Goal: Task Accomplishment & Management: Manage account settings

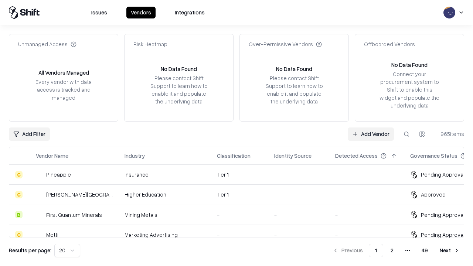
click at [371, 134] on link "Add Vendor" at bounding box center [371, 134] width 46 height 13
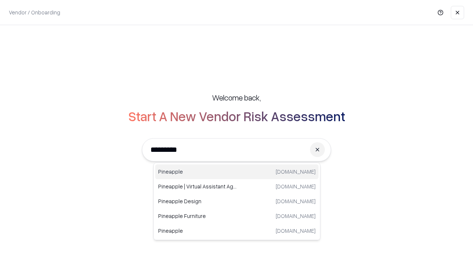
click at [237, 172] on div "Pineapple [DOMAIN_NAME]" at bounding box center [236, 172] width 163 height 15
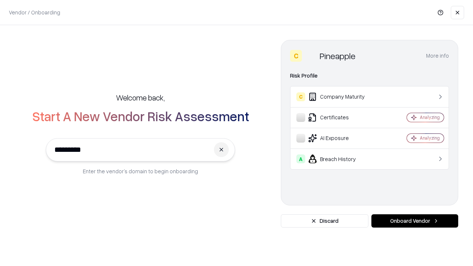
type input "*********"
click at [415, 221] on button "Onboard Vendor" at bounding box center [415, 220] width 87 height 13
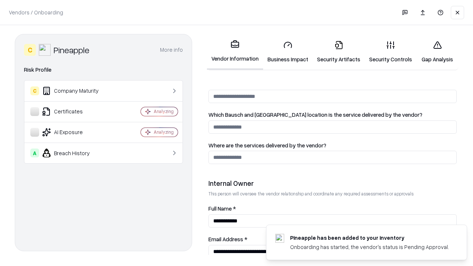
scroll to position [383, 0]
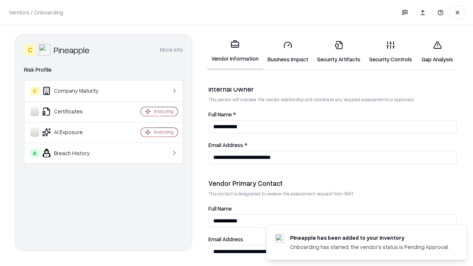
click at [288, 52] on link "Business Impact" at bounding box center [288, 52] width 50 height 34
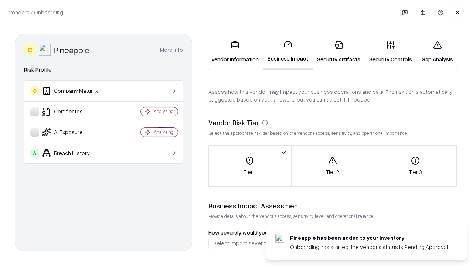
click at [339, 52] on link "Security Artifacts" at bounding box center [339, 52] width 52 height 34
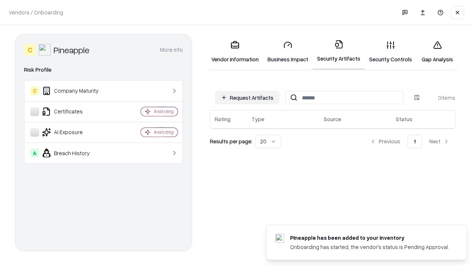
click at [247, 98] on button "Request Artifacts" at bounding box center [247, 97] width 64 height 13
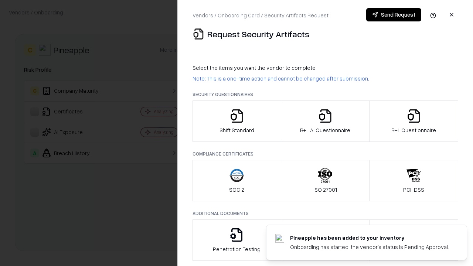
click at [237, 121] on icon "button" at bounding box center [237, 116] width 15 height 15
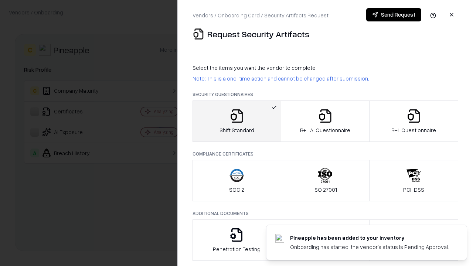
click at [394, 15] on button "Send Request" at bounding box center [393, 14] width 55 height 13
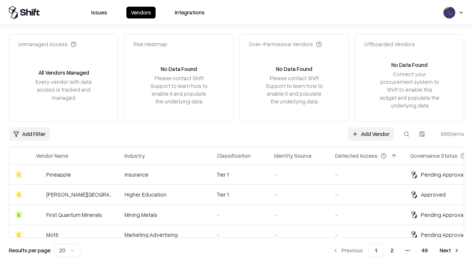
click at [407, 134] on button at bounding box center [406, 134] width 13 height 13
type input "*********"
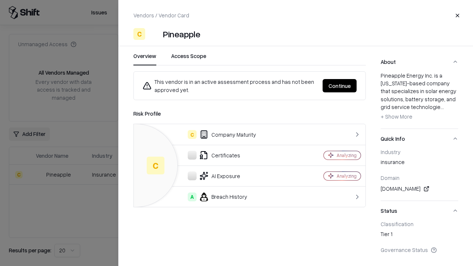
click at [340, 86] on button "Continue" at bounding box center [340, 85] width 34 height 13
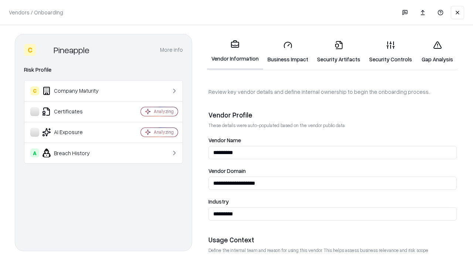
click at [339, 52] on link "Security Artifacts" at bounding box center [339, 52] width 52 height 34
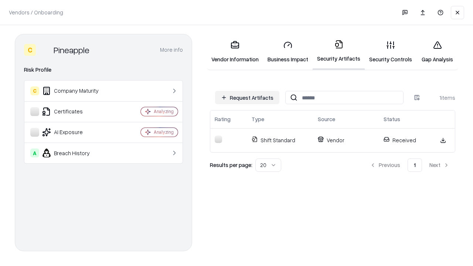
click at [437, 52] on link "Gap Analysis" at bounding box center [438, 52] width 42 height 34
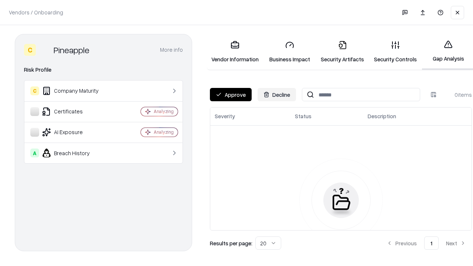
click at [231, 95] on button "Approve" at bounding box center [231, 94] width 42 height 13
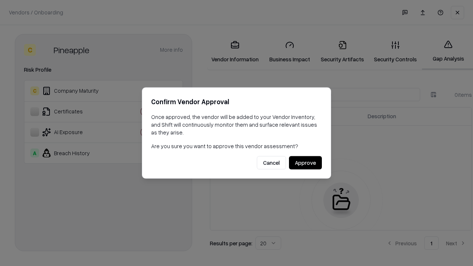
click at [305, 163] on button "Approve" at bounding box center [305, 162] width 33 height 13
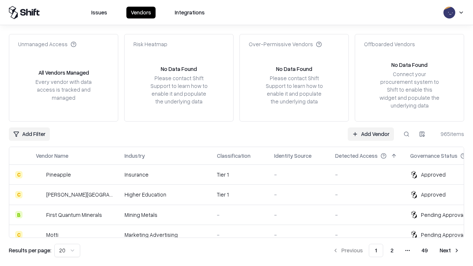
type input "*********"
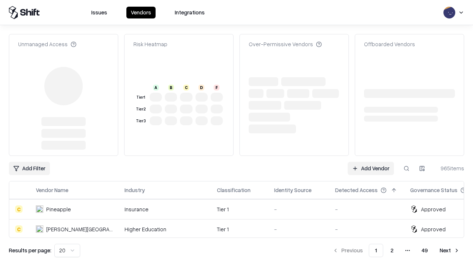
click at [371, 162] on link "Add Vendor" at bounding box center [371, 168] width 46 height 13
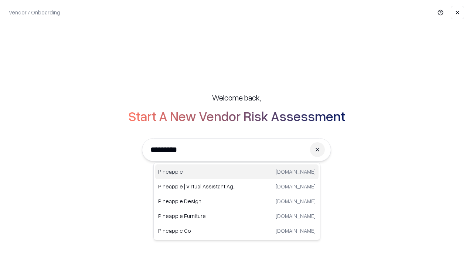
click at [237, 172] on div "Pineapple [DOMAIN_NAME]" at bounding box center [236, 172] width 163 height 15
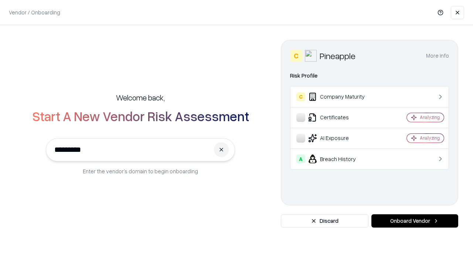
type input "*********"
click at [415, 221] on button "Onboard Vendor" at bounding box center [415, 220] width 87 height 13
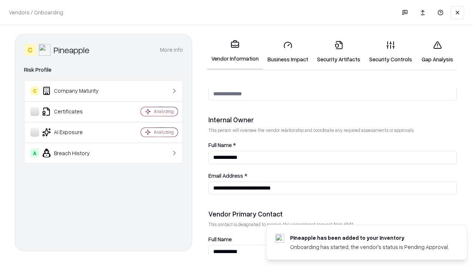
scroll to position [383, 0]
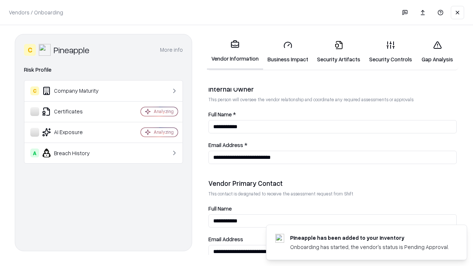
click at [437, 52] on link "Gap Analysis" at bounding box center [438, 52] width 42 height 34
